Goal: Transaction & Acquisition: Purchase product/service

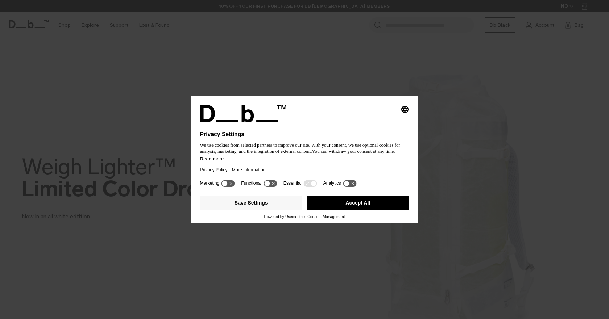
click at [338, 199] on button "Accept All" at bounding box center [358, 203] width 103 height 15
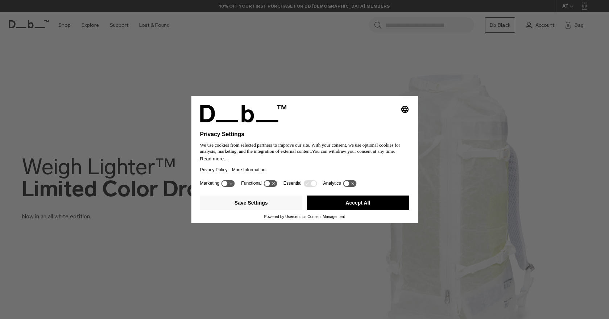
click at [328, 197] on button "Accept All" at bounding box center [358, 203] width 103 height 15
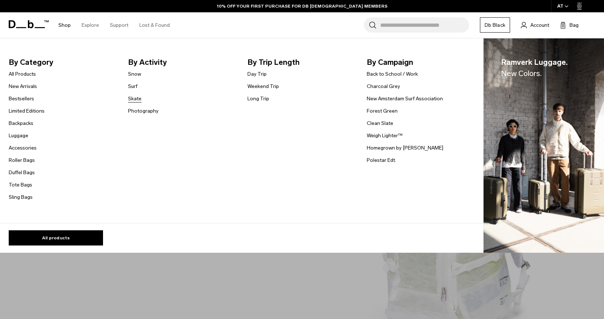
click at [138, 99] on link "Skate" at bounding box center [134, 99] width 13 height 8
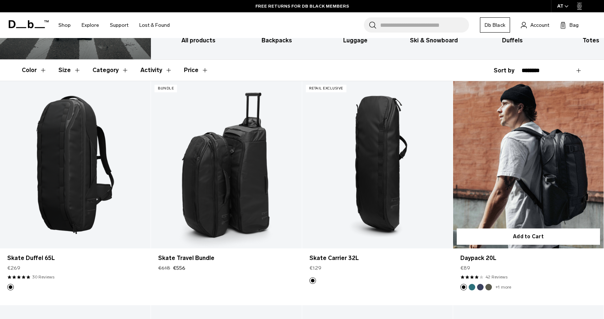
scroll to position [109, 0]
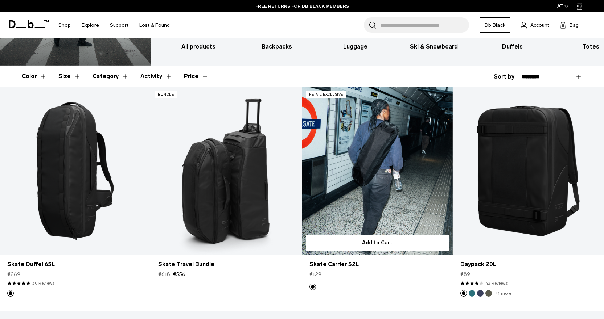
click at [354, 154] on link "Skate Carrier 32L" at bounding box center [377, 170] width 150 height 167
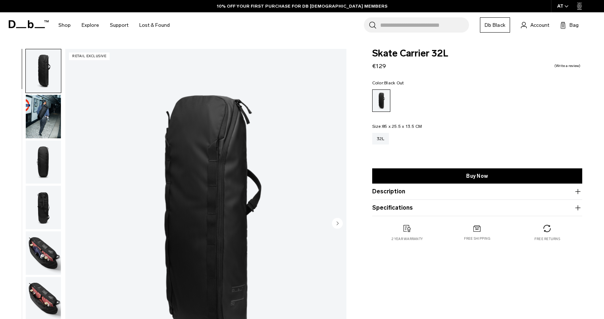
click at [35, 101] on img "button" at bounding box center [43, 117] width 35 height 44
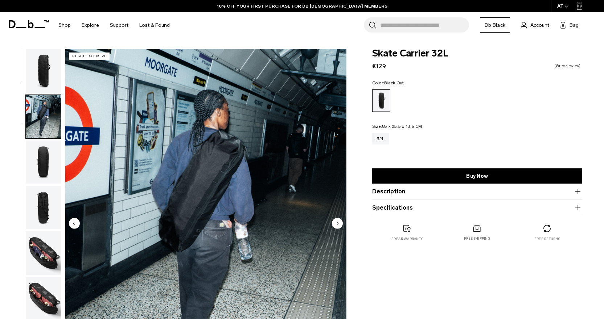
scroll to position [46, 0]
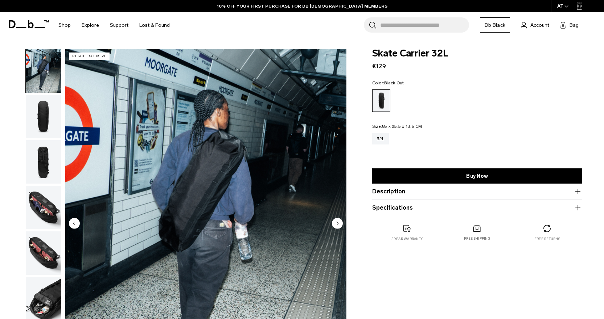
click at [36, 116] on img "button" at bounding box center [43, 117] width 35 height 44
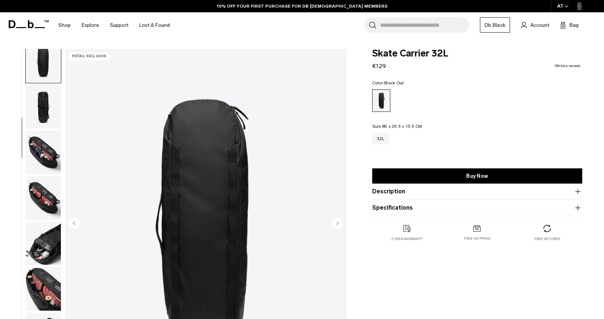
scroll to position [104, 0]
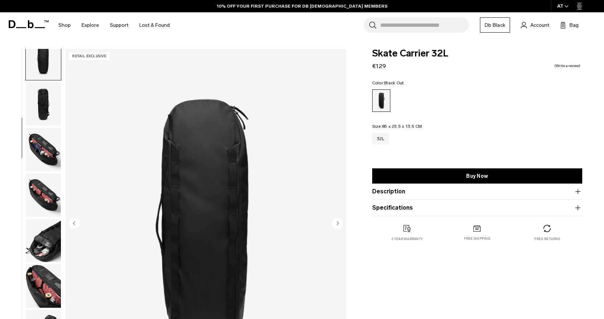
click at [34, 128] on img "button" at bounding box center [43, 150] width 35 height 44
